Goal: Information Seeking & Learning: Check status

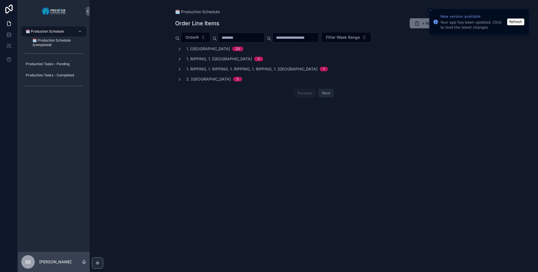
click at [514, 21] on button "Refresh" at bounding box center [515, 21] width 17 height 7
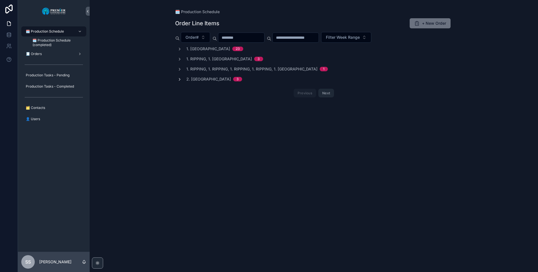
click at [180, 79] on icon "scrollable content" at bounding box center [179, 79] width 4 height 4
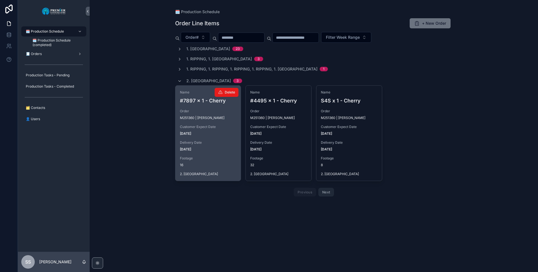
click at [200, 141] on span "Delivery Date" at bounding box center [208, 142] width 57 height 4
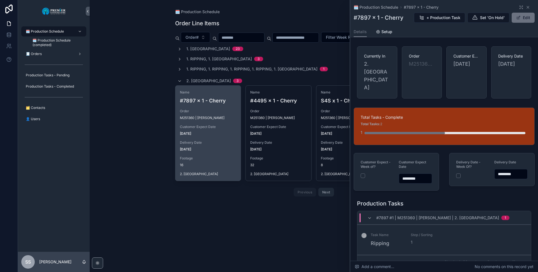
click at [512, 257] on button "Next" at bounding box center [517, 261] width 16 height 9
click at [511, 257] on button "Next" at bounding box center [517, 261] width 16 height 9
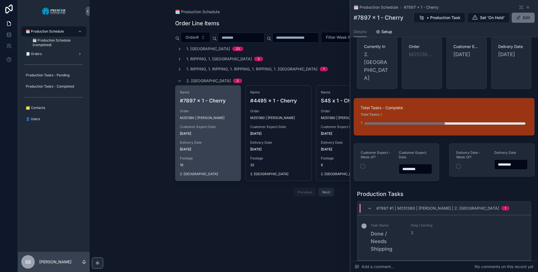
scroll to position [17, 0]
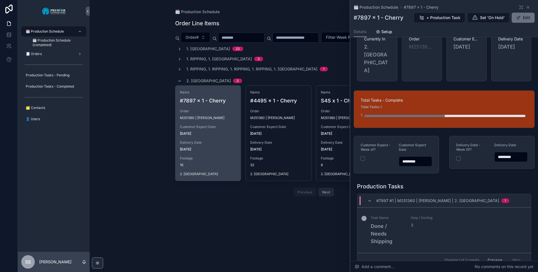
click at [515, 255] on div "Previous Next" at bounding box center [504, 259] width 41 height 9
click at [526, 5] on icon "scrollable content" at bounding box center [528, 7] width 4 height 4
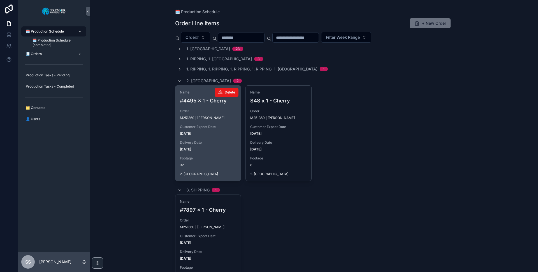
click at [198, 144] on span "Delivery Date" at bounding box center [208, 142] width 57 height 4
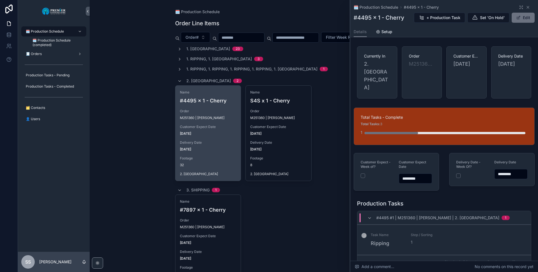
click at [511, 257] on button "Next" at bounding box center [517, 261] width 16 height 9
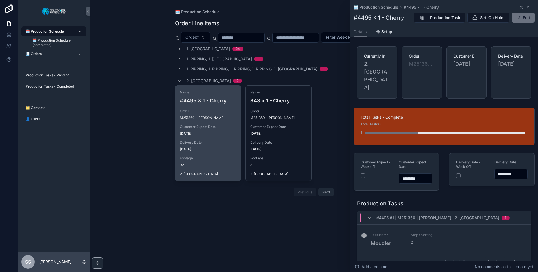
click at [515, 257] on button "Next" at bounding box center [517, 261] width 16 height 9
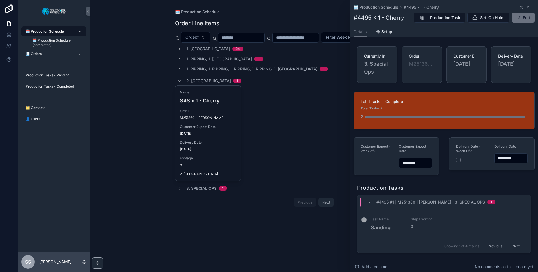
click at [514, 247] on button "Next" at bounding box center [517, 245] width 16 height 9
click at [527, 7] on icon "scrollable content" at bounding box center [528, 7] width 2 height 2
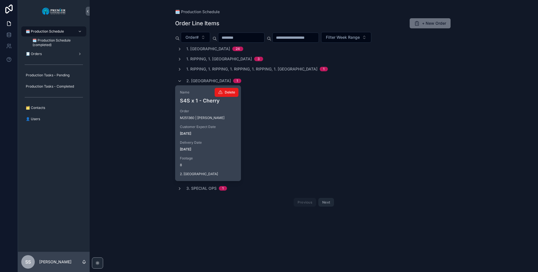
click at [222, 109] on span "Order" at bounding box center [208, 111] width 57 height 4
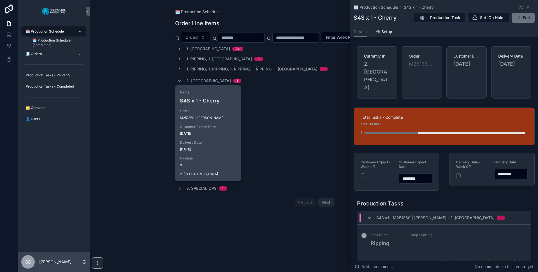
click at [514, 257] on button "Next" at bounding box center [517, 261] width 16 height 9
click at [512, 257] on button "Next" at bounding box center [517, 261] width 16 height 9
click at [511, 257] on button "Next" at bounding box center [517, 261] width 16 height 9
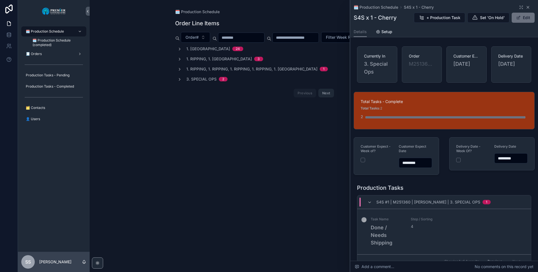
click at [527, 7] on icon "scrollable content" at bounding box center [528, 7] width 2 height 2
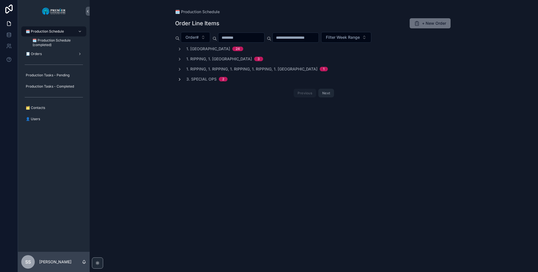
click at [180, 81] on icon "scrollable content" at bounding box center [179, 79] width 4 height 4
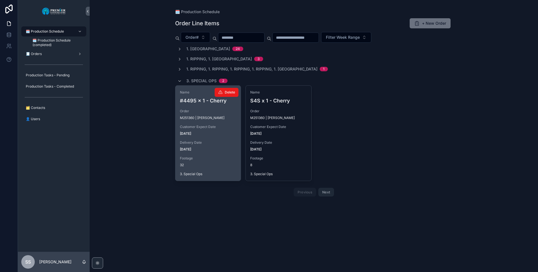
click at [206, 145] on div "Delivery Date [DATE]" at bounding box center [208, 145] width 57 height 11
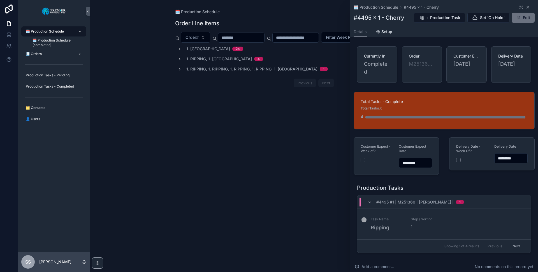
click at [526, 5] on icon "scrollable content" at bounding box center [528, 7] width 4 height 4
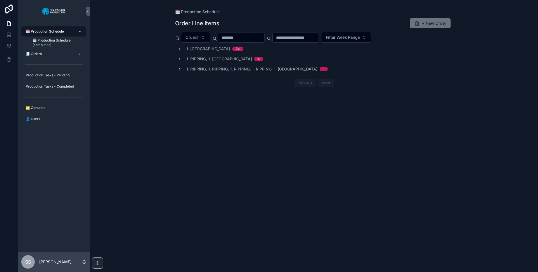
click at [182, 70] on icon "scrollable content" at bounding box center [179, 69] width 4 height 4
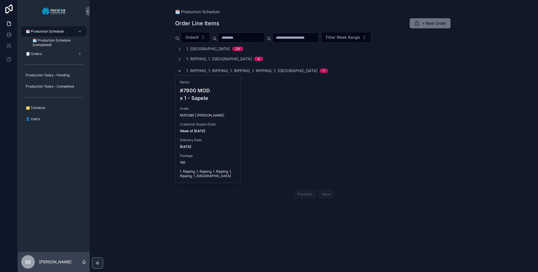
click at [180, 69] on icon "scrollable content" at bounding box center [179, 71] width 4 height 4
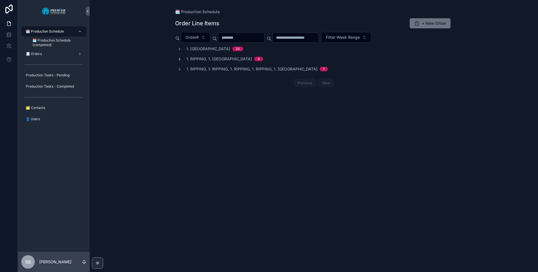
click at [178, 57] on icon "scrollable content" at bounding box center [179, 59] width 4 height 4
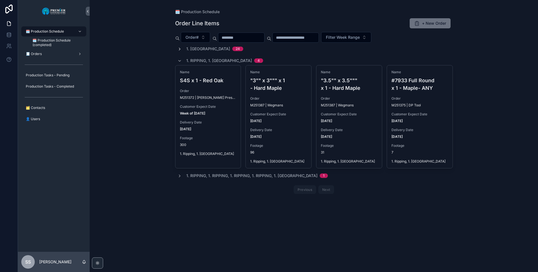
click at [179, 49] on icon "scrollable content" at bounding box center [179, 49] width 4 height 4
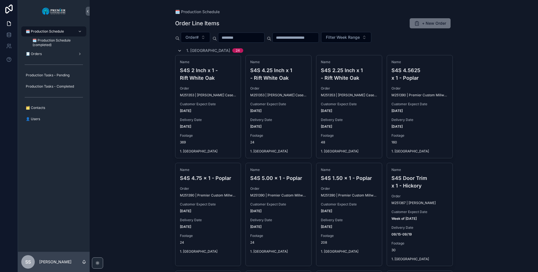
click at [179, 50] on icon "scrollable content" at bounding box center [179, 50] width 4 height 4
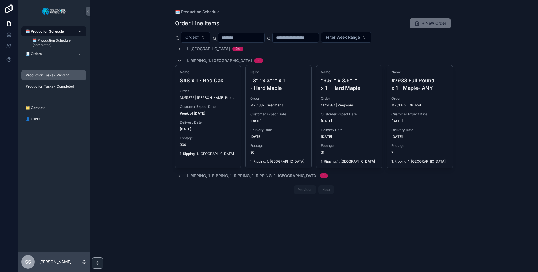
click at [47, 75] on span "Production Tasks - Pending" at bounding box center [48, 75] width 44 height 4
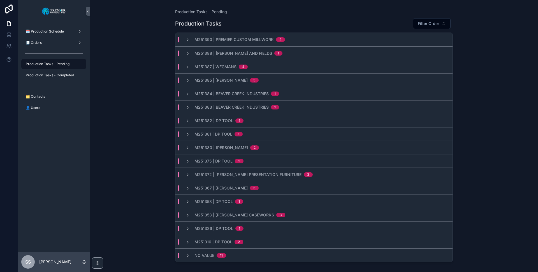
click at [199, 172] on span "M251372 | [PERSON_NAME] Presentation Furniture" at bounding box center [247, 174] width 107 height 6
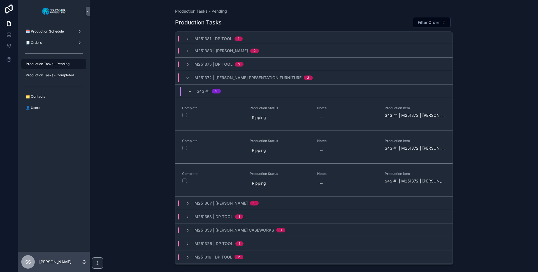
scroll to position [108, 0]
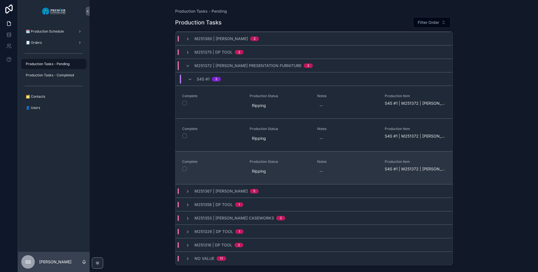
click at [393, 170] on span "S4S #1 | M251372 | [PERSON_NAME] Presentation Furniture" at bounding box center [415, 169] width 61 height 6
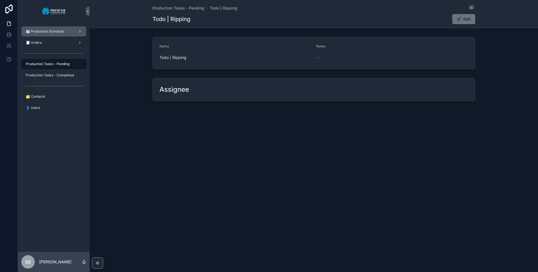
click at [51, 30] on span "🗓️ Production Schedule" at bounding box center [45, 31] width 38 height 4
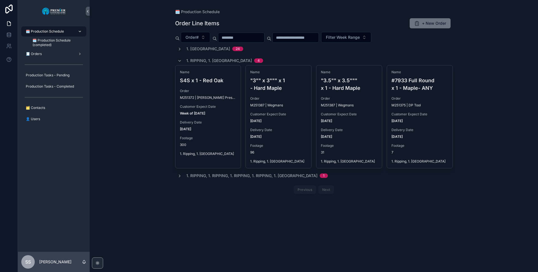
click at [177, 61] on icon "scrollable content" at bounding box center [179, 61] width 4 height 4
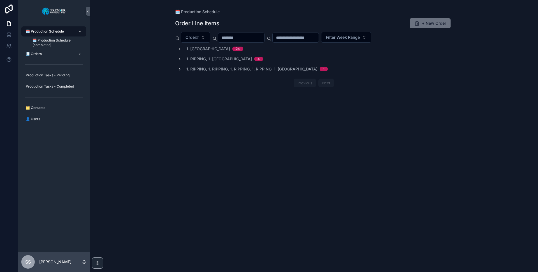
click at [180, 68] on icon "scrollable content" at bounding box center [179, 69] width 4 height 4
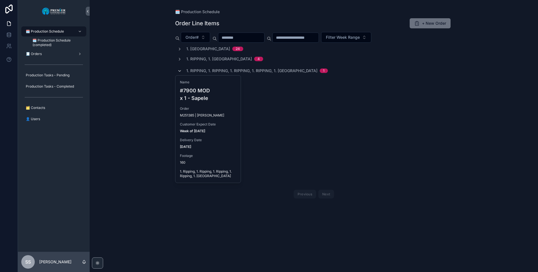
click at [179, 70] on icon "scrollable content" at bounding box center [179, 71] width 4 height 4
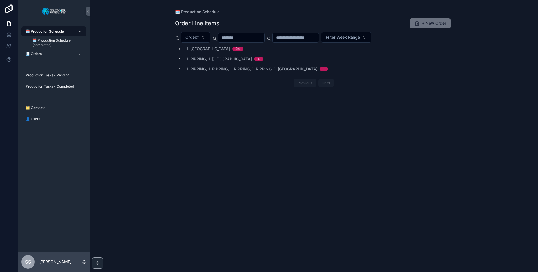
click at [182, 57] on span "scrollable content" at bounding box center [179, 59] width 4 height 4
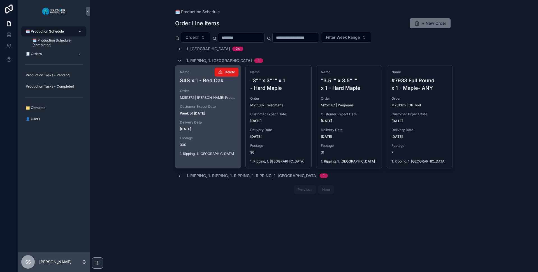
click at [198, 126] on div "Delivery Date [DATE]" at bounding box center [208, 125] width 57 height 11
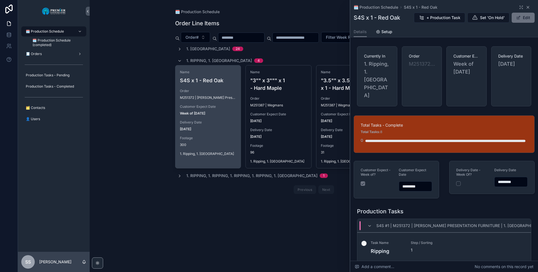
click at [527, 7] on icon "scrollable content" at bounding box center [528, 7] width 2 height 2
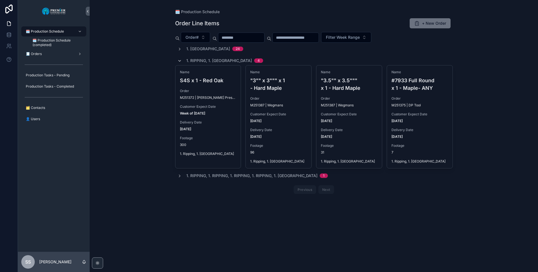
click at [180, 60] on icon "scrollable content" at bounding box center [179, 61] width 4 height 4
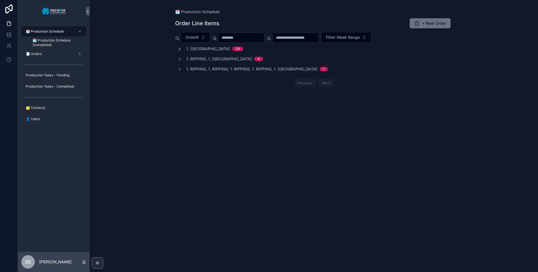
click at [177, 49] on icon "scrollable content" at bounding box center [179, 49] width 4 height 4
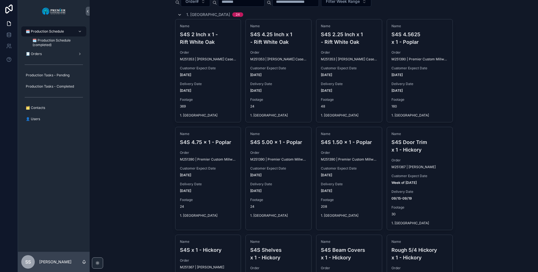
scroll to position [38, 0]
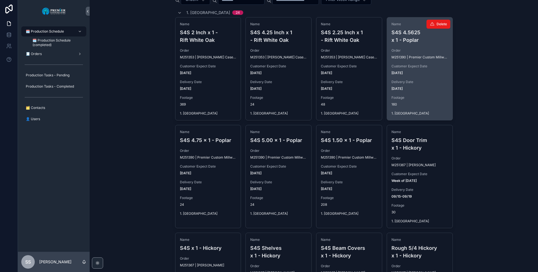
click at [412, 84] on span "Delivery Date" at bounding box center [419, 82] width 57 height 4
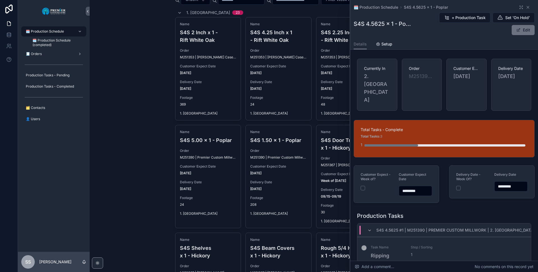
click at [511, 269] on button "Next" at bounding box center [517, 273] width 16 height 9
click at [515, 269] on button "Next" at bounding box center [517, 273] width 16 height 9
click at [512, 269] on button "Next" at bounding box center [517, 273] width 16 height 9
click at [526, 8] on icon "scrollable content" at bounding box center [528, 7] width 4 height 4
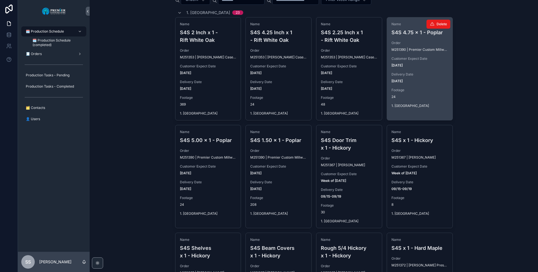
click at [414, 66] on span "[DATE]" at bounding box center [419, 65] width 57 height 4
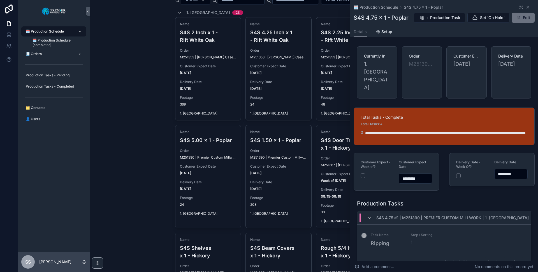
click at [511, 257] on button "Next" at bounding box center [517, 261] width 16 height 9
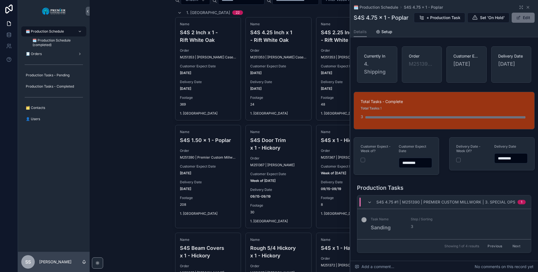
click at [511, 250] on button "Next" at bounding box center [517, 245] width 16 height 9
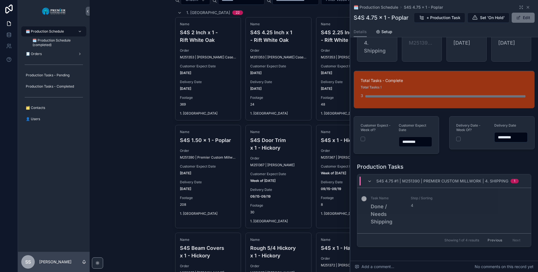
scroll to position [21, 0]
click at [526, 7] on icon "scrollable content" at bounding box center [528, 7] width 4 height 4
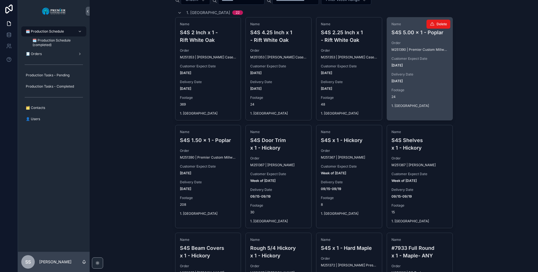
click at [414, 76] on span "Delivery Date" at bounding box center [419, 74] width 57 height 4
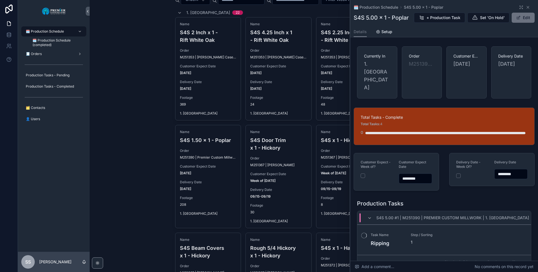
click at [514, 258] on button "Next" at bounding box center [517, 261] width 16 height 9
click at [513, 257] on button "Next" at bounding box center [517, 261] width 16 height 9
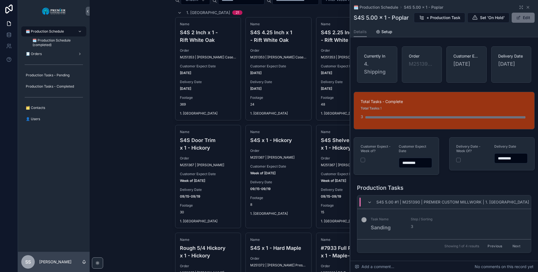
click at [513, 250] on button "Next" at bounding box center [517, 245] width 16 height 9
click at [526, 7] on icon "scrollable content" at bounding box center [528, 7] width 4 height 4
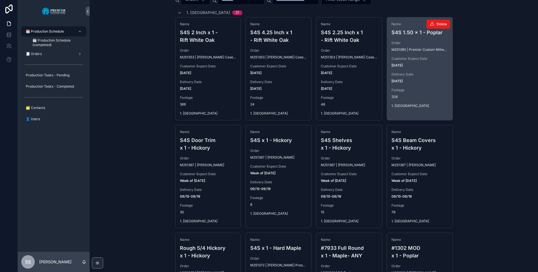
click at [412, 57] on span "Customer Expect Date" at bounding box center [419, 58] width 57 height 4
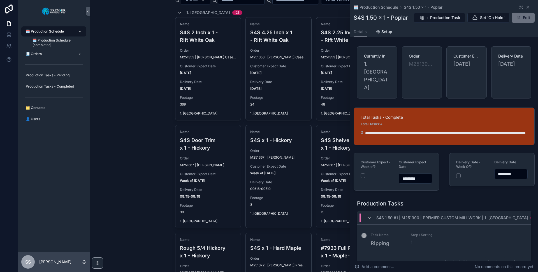
click at [512, 257] on button "Next" at bounding box center [517, 261] width 16 height 9
click at [511, 257] on button "Next" at bounding box center [517, 261] width 16 height 9
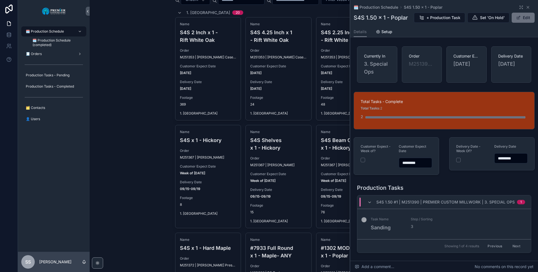
click at [513, 250] on button "Next" at bounding box center [517, 245] width 16 height 9
click at [526, 7] on icon "scrollable content" at bounding box center [528, 7] width 4 height 4
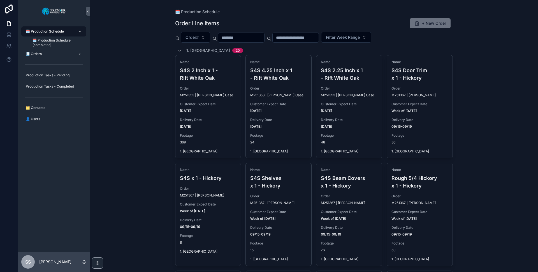
click at [177, 50] on icon "scrollable content" at bounding box center [179, 50] width 4 height 4
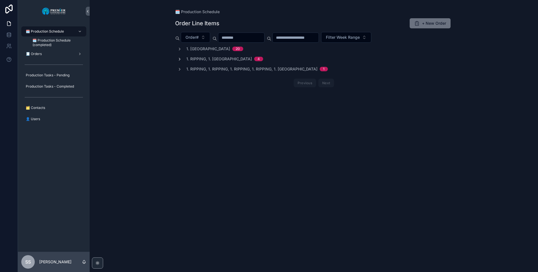
click at [178, 57] on icon "scrollable content" at bounding box center [179, 59] width 4 height 4
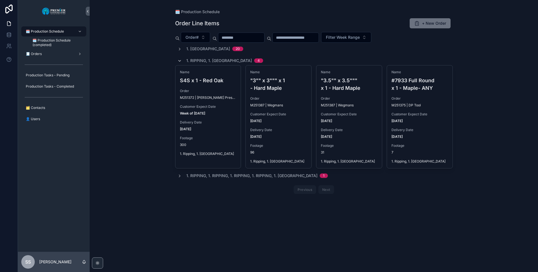
click at [180, 59] on icon "scrollable content" at bounding box center [179, 61] width 4 height 4
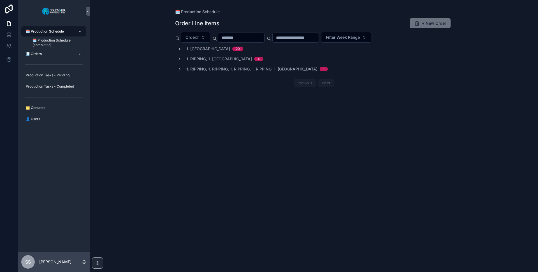
click at [179, 49] on icon "scrollable content" at bounding box center [179, 49] width 4 height 4
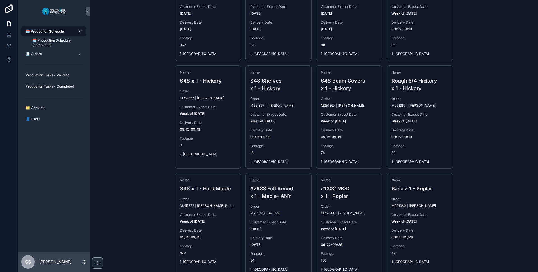
scroll to position [115, 0]
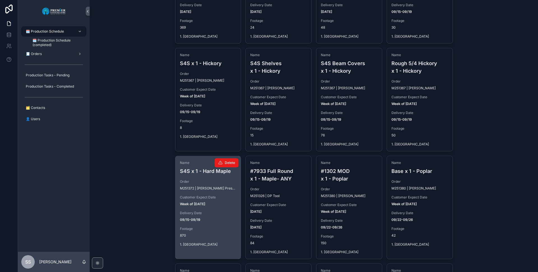
click at [200, 201] on strong "Week of [DATE]" at bounding box center [192, 203] width 25 height 4
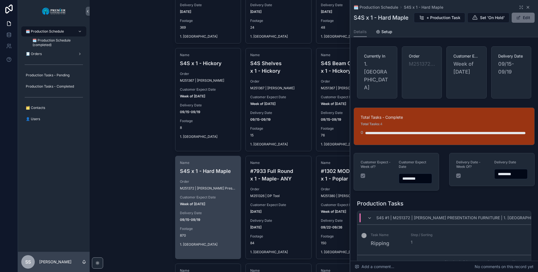
click at [526, 7] on icon "scrollable content" at bounding box center [528, 7] width 4 height 4
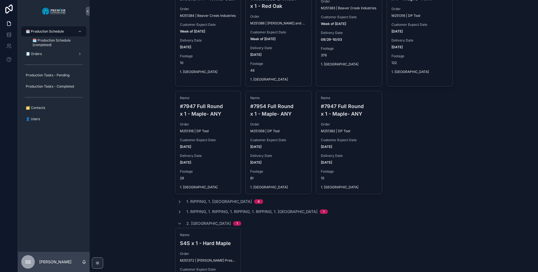
scroll to position [403, 0]
click at [212, 200] on span "1. Ripping, 1. [GEOGRAPHIC_DATA]" at bounding box center [219, 201] width 66 height 6
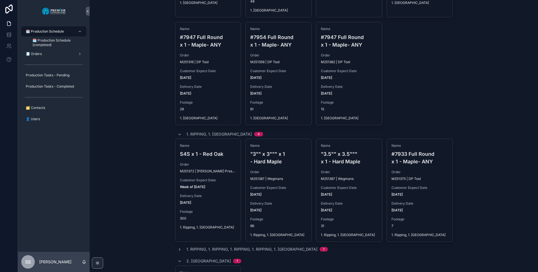
scroll to position [481, 0]
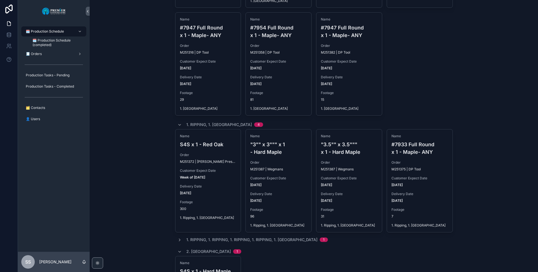
click at [200, 239] on span "1. Ripping, 1. Ripping, 1. Ripping, 1. Ripping, 1. [GEOGRAPHIC_DATA]" at bounding box center [251, 240] width 131 height 6
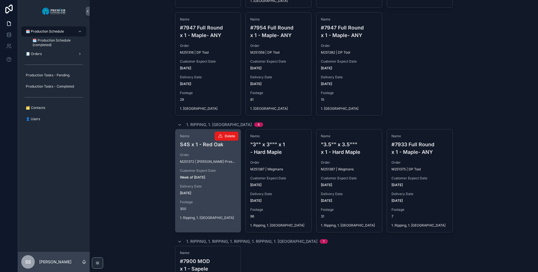
click at [207, 193] on span "[DATE]" at bounding box center [208, 193] width 57 height 4
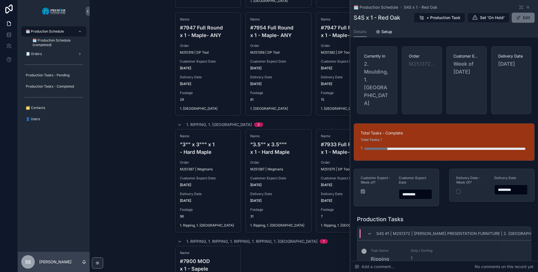
click at [512, 271] on button "Next" at bounding box center [517, 277] width 16 height 9
click at [526, 8] on icon "scrollable content" at bounding box center [528, 7] width 4 height 4
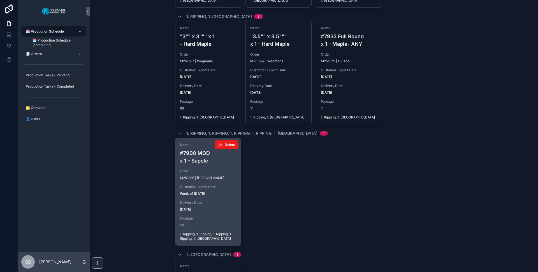
scroll to position [729, 0]
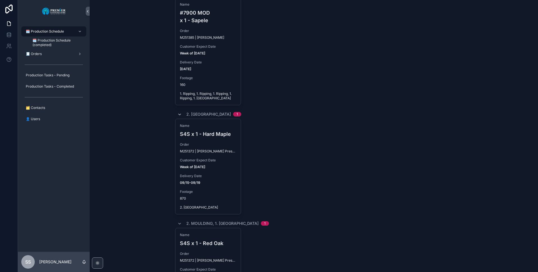
click at [178, 112] on icon "scrollable content" at bounding box center [179, 114] width 4 height 4
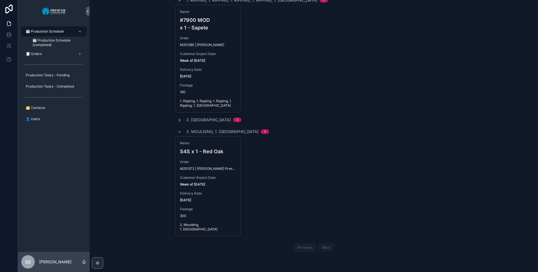
scroll to position [717, 0]
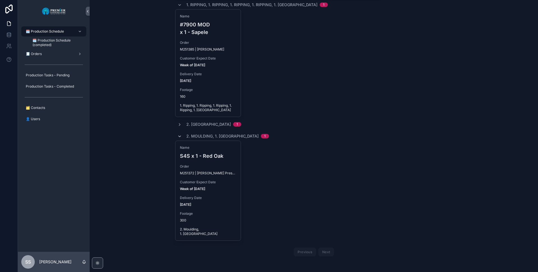
click at [177, 136] on icon "scrollable content" at bounding box center [179, 136] width 4 height 4
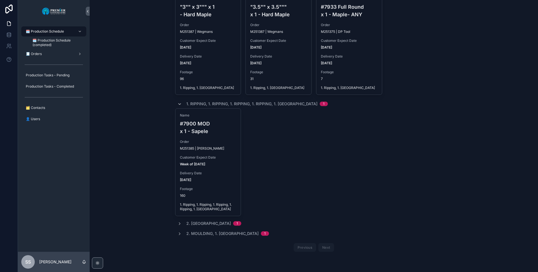
click at [178, 102] on icon "scrollable content" at bounding box center [179, 104] width 4 height 4
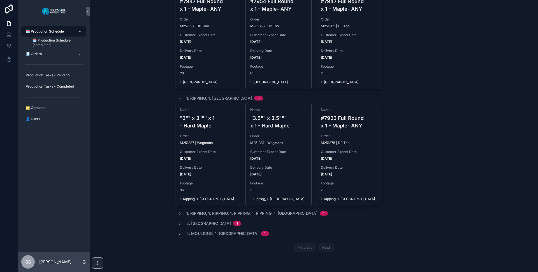
scroll to position [507, 0]
click at [180, 98] on icon "scrollable content" at bounding box center [179, 98] width 4 height 4
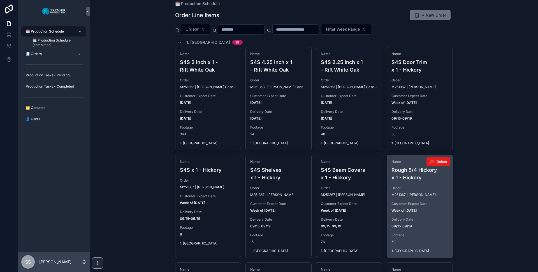
scroll to position [0, 0]
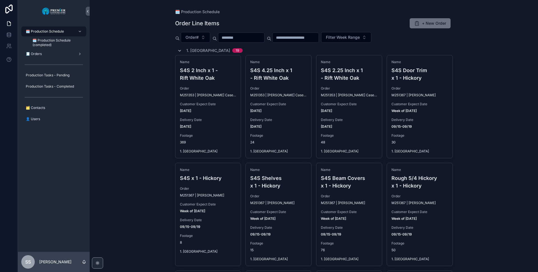
click at [177, 50] on icon "scrollable content" at bounding box center [179, 50] width 4 height 4
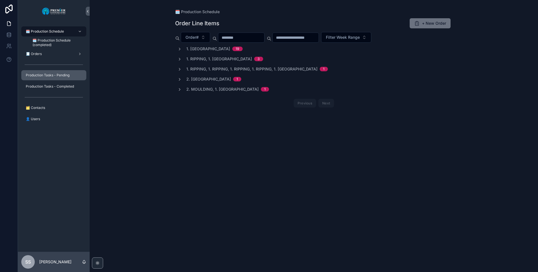
click at [51, 76] on span "Production Tasks - Pending" at bounding box center [48, 75] width 44 height 4
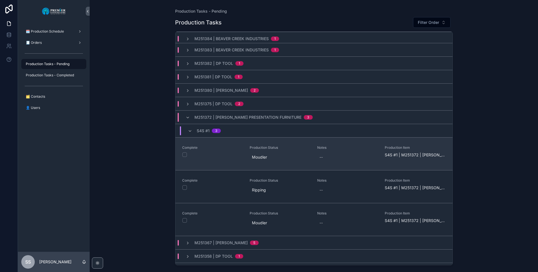
scroll to position [56, 0]
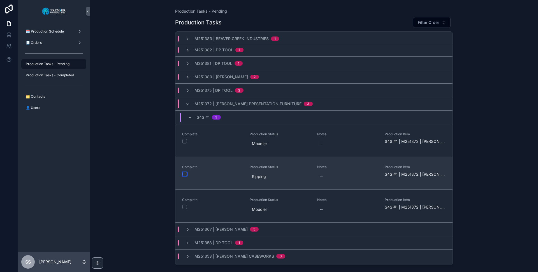
click at [184, 173] on button "scrollable content" at bounding box center [184, 173] width 4 height 4
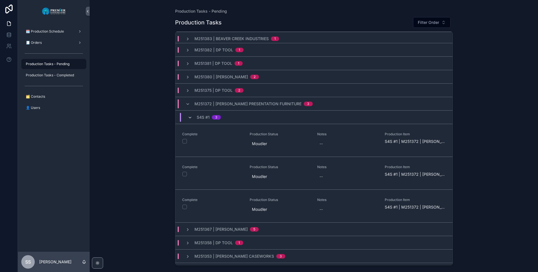
click at [189, 117] on icon "scrollable content" at bounding box center [190, 117] width 4 height 4
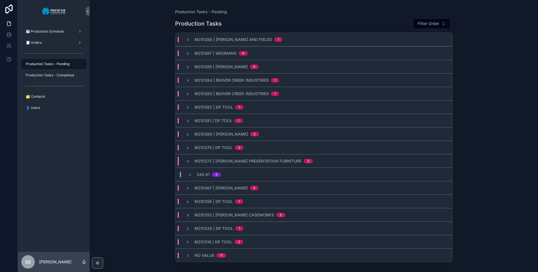
scroll to position [0, 0]
click at [187, 175] on div "S4S #1 3" at bounding box center [204, 174] width 47 height 6
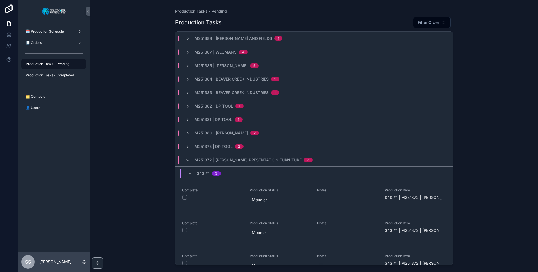
click at [185, 159] on div "M251372 | [PERSON_NAME] Presentation Furniture 3" at bounding box center [249, 159] width 141 height 9
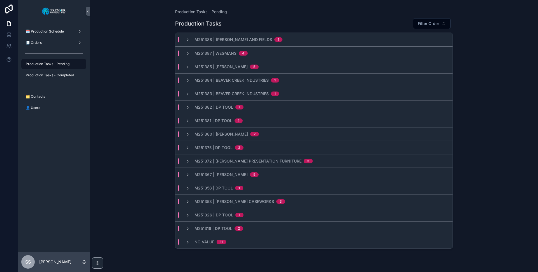
click at [149, 85] on div "Production Tasks - Pending Production Tasks Filter Order M251388 | [PERSON_NAME…" at bounding box center [314, 136] width 448 height 272
click at [44, 30] on span "🗓️ Production Schedule" at bounding box center [45, 31] width 38 height 4
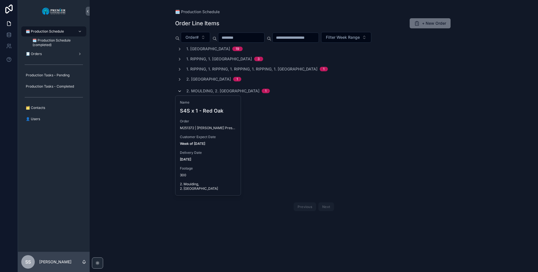
click at [177, 90] on icon "scrollable content" at bounding box center [179, 91] width 4 height 4
